Goal: Task Accomplishment & Management: Manage account settings

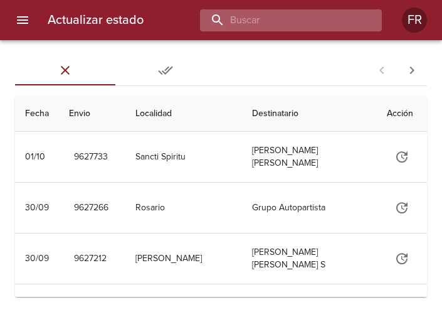
click at [261, 13] on input "buscar" at bounding box center [280, 20] width 161 height 22
click at [305, 25] on input "buscar" at bounding box center [280, 20] width 161 height 22
type input "9612816"
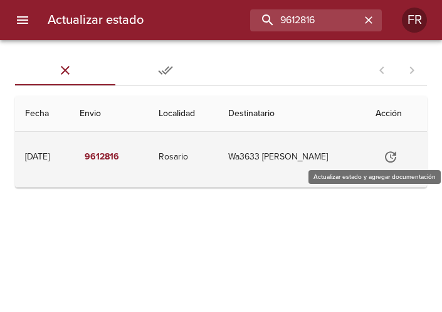
click at [399, 161] on icon "Tabla de envíos del cliente" at bounding box center [390, 156] width 15 height 15
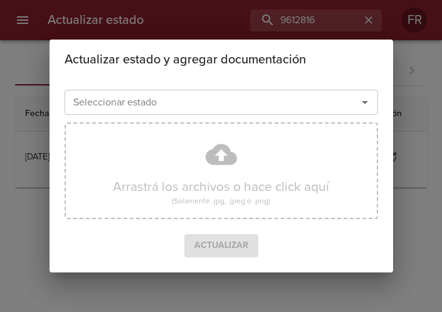
click at [364, 102] on icon "Abrir" at bounding box center [365, 102] width 6 height 3
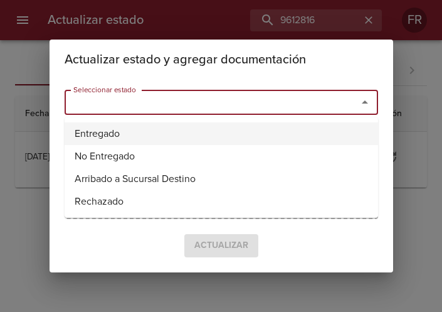
click at [144, 131] on li "Entregado" at bounding box center [222, 133] width 314 height 23
type input "Entregado"
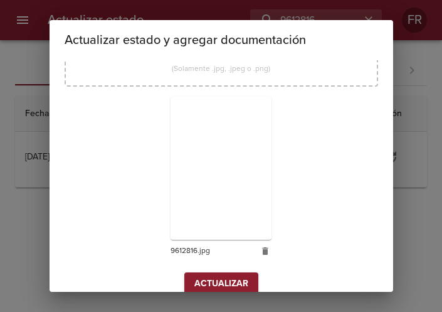
scroll to position [179, 0]
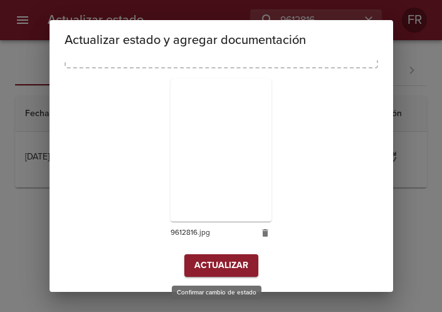
click at [213, 277] on button "Actualizar" at bounding box center [222, 265] width 74 height 23
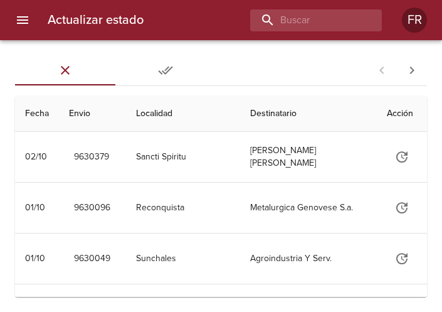
click at [304, 31] on div "Actualizar estado FR" at bounding box center [221, 20] width 442 height 40
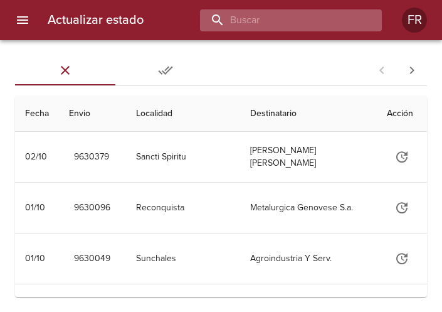
click at [301, 21] on input "buscar" at bounding box center [280, 20] width 161 height 22
type input "9615750"
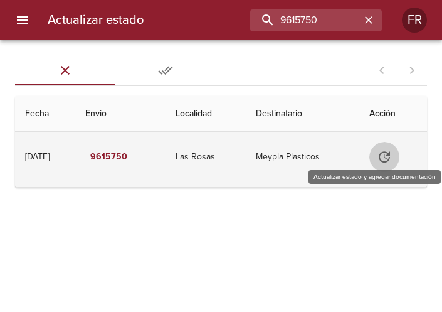
click at [388, 159] on icon "Tabla de envíos del cliente" at bounding box center [384, 156] width 15 height 15
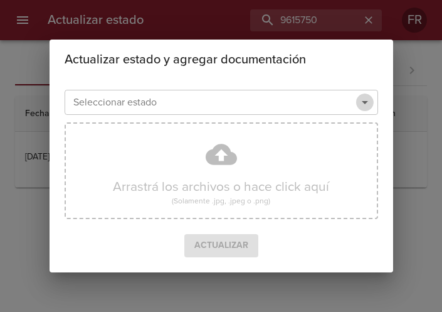
click at [363, 103] on icon "Abrir" at bounding box center [365, 102] width 15 height 15
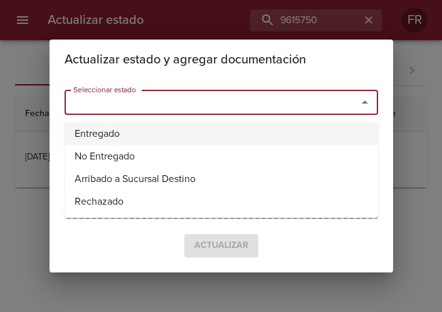
click at [185, 125] on li "Entregado" at bounding box center [222, 133] width 314 height 23
type input "Entregado"
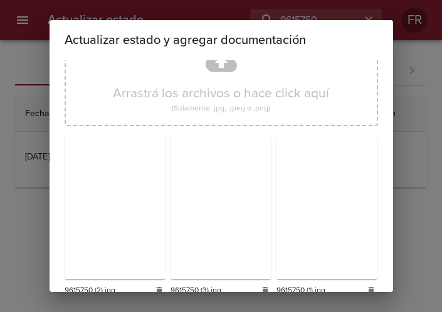
scroll to position [179, 0]
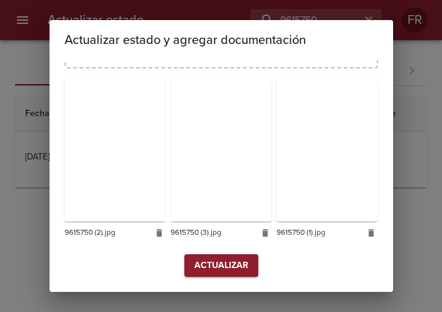
click at [218, 266] on span "Actualizar" at bounding box center [222, 266] width 54 height 16
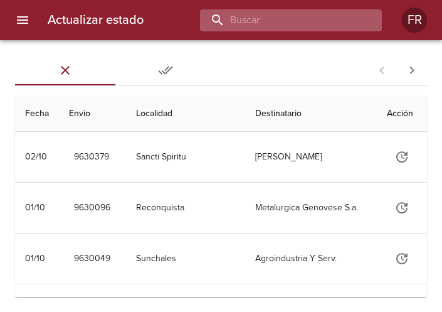
click at [321, 13] on input "buscar" at bounding box center [280, 20] width 161 height 22
type input "9568647"
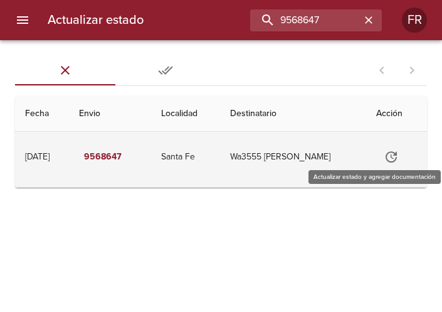
click at [397, 158] on icon "Tabla de envíos del cliente" at bounding box center [391, 156] width 11 height 11
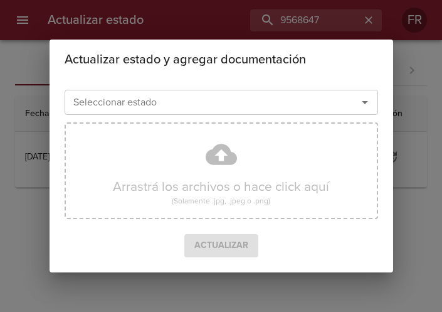
click at [365, 107] on icon "Abrir" at bounding box center [365, 102] width 15 height 15
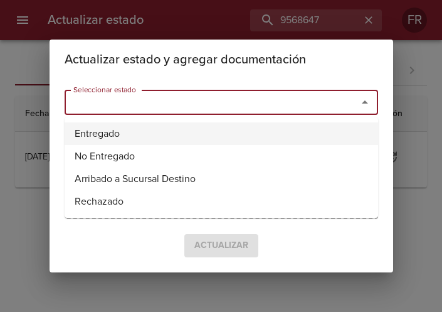
click at [95, 136] on li "Entregado" at bounding box center [222, 133] width 314 height 23
type input "Entregado"
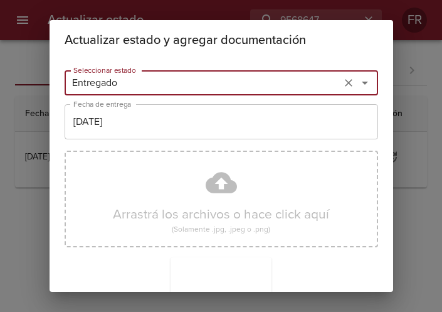
scroll to position [179, 0]
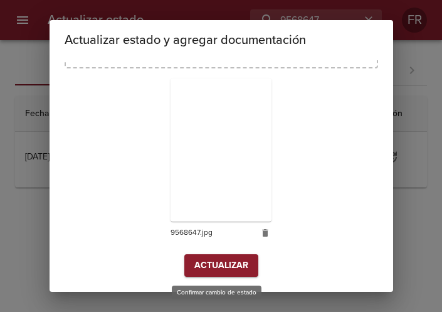
click at [216, 264] on span "Actualizar" at bounding box center [222, 266] width 54 height 16
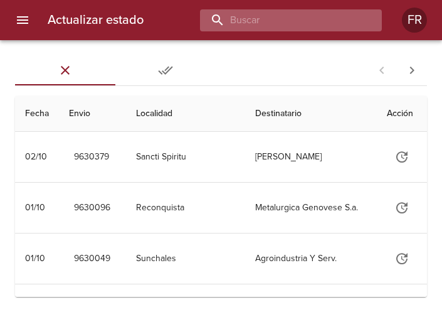
click at [318, 19] on input "buscar" at bounding box center [280, 20] width 161 height 22
type input "9605344"
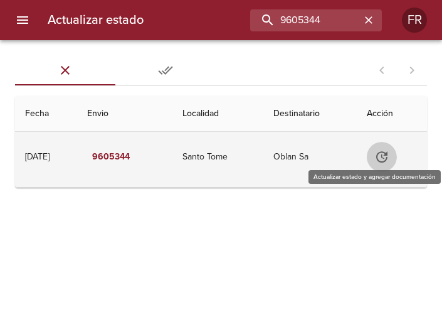
click at [386, 154] on icon "Tabla de envíos del cliente" at bounding box center [382, 156] width 15 height 15
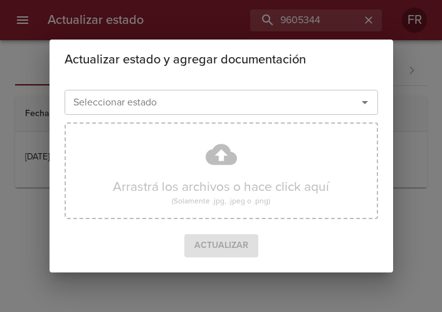
click at [367, 104] on icon "Abrir" at bounding box center [365, 102] width 15 height 15
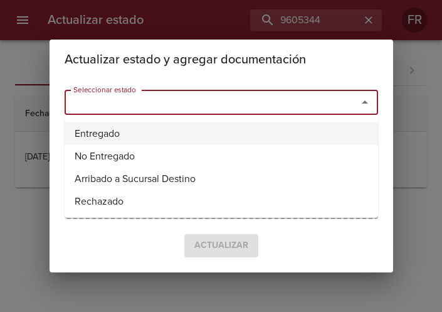
click at [143, 128] on li "Entregado" at bounding box center [222, 133] width 314 height 23
type input "Entregado"
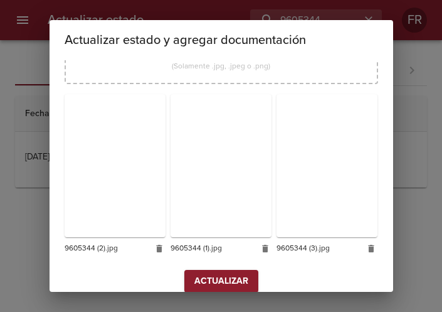
scroll to position [179, 0]
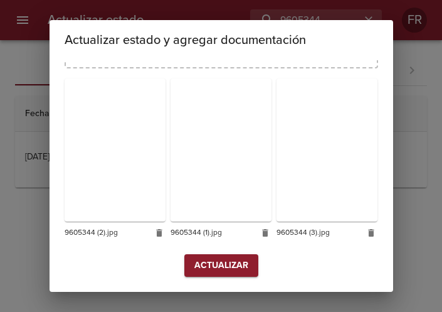
click at [219, 262] on span "Actualizar" at bounding box center [222, 266] width 54 height 16
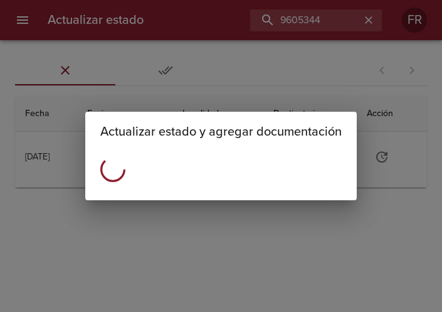
scroll to position [0, 0]
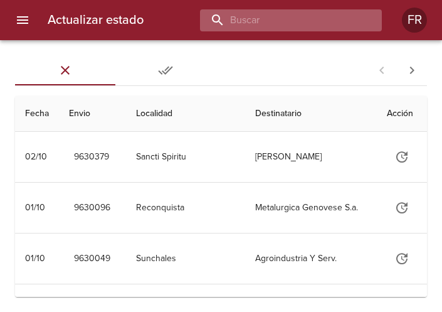
click at [291, 30] on input "buscar" at bounding box center [280, 20] width 161 height 22
type input "9626733"
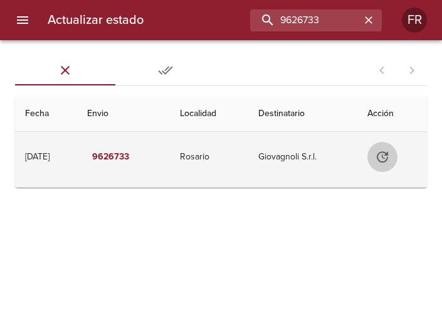
click at [384, 158] on icon "Tabla de envíos del cliente" at bounding box center [382, 156] width 15 height 15
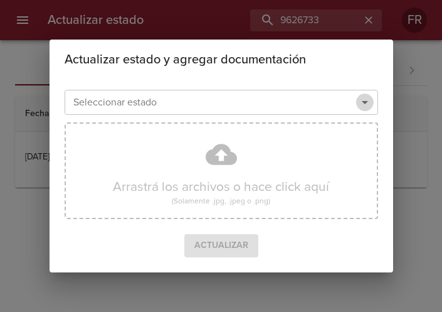
click at [361, 98] on icon "Abrir" at bounding box center [365, 102] width 15 height 15
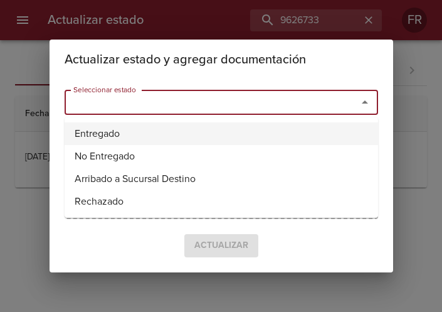
click at [161, 127] on li "Entregado" at bounding box center [222, 133] width 314 height 23
type input "Entregado"
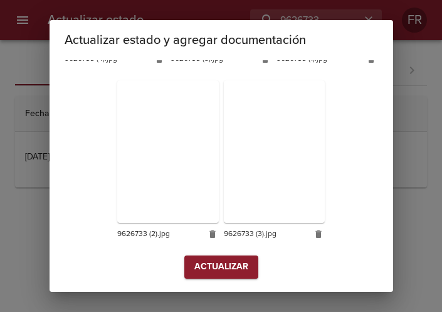
scroll to position [355, 0]
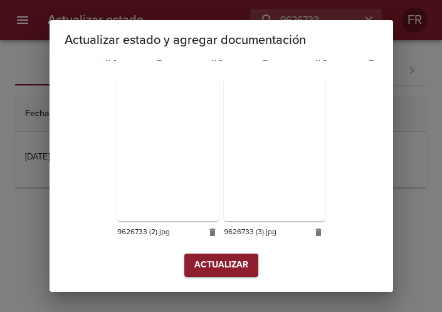
click at [212, 261] on span "Actualizar" at bounding box center [222, 265] width 54 height 16
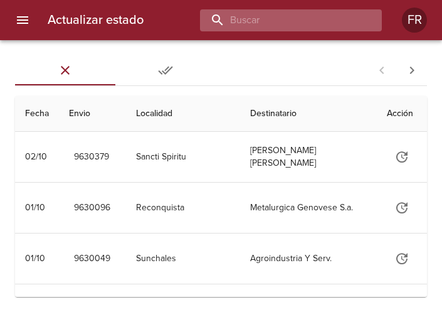
click at [300, 22] on input "buscar" at bounding box center [280, 20] width 161 height 22
type input "9624501"
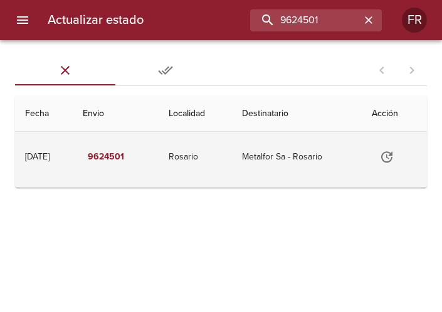
click at [387, 156] on icon "Tabla de envíos del cliente" at bounding box center [387, 156] width 11 height 11
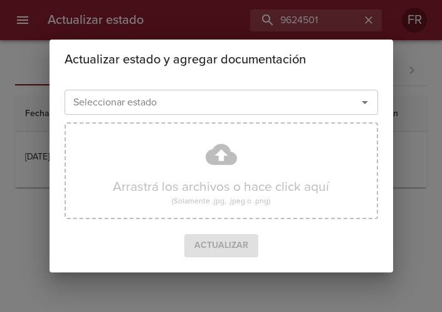
click at [367, 100] on icon "Abrir" at bounding box center [365, 102] width 15 height 15
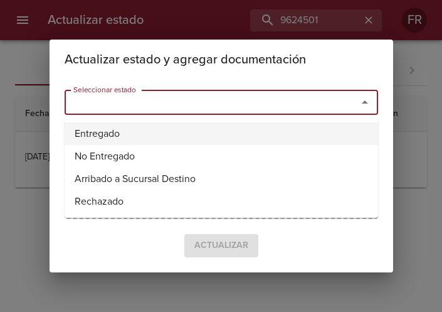
click at [230, 131] on li "Entregado" at bounding box center [222, 133] width 314 height 23
type input "Entregado"
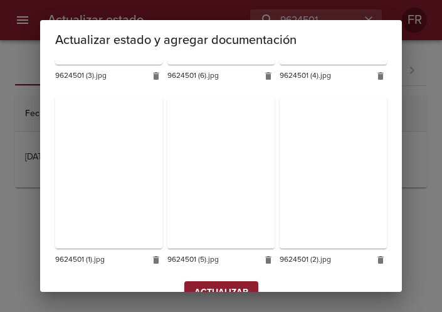
scroll to position [372, 0]
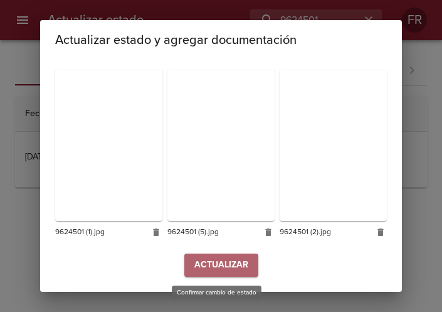
click at [215, 267] on span "Actualizar" at bounding box center [222, 265] width 54 height 16
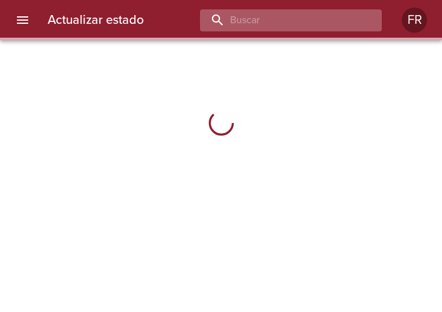
click at [313, 28] on input "buscar" at bounding box center [280, 20] width 161 height 22
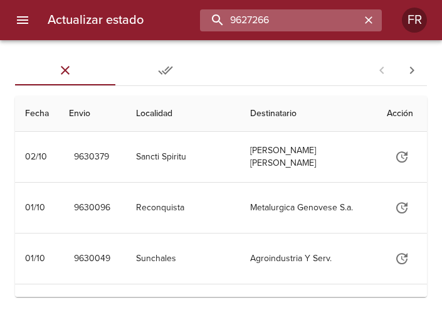
type input "9627266"
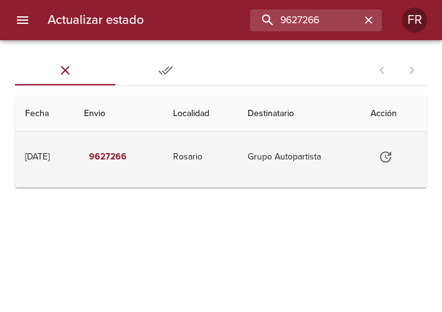
click at [392, 156] on icon "Tabla de envíos del cliente" at bounding box center [385, 156] width 15 height 15
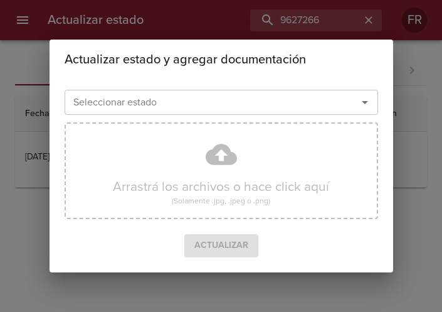
click at [365, 105] on icon "Abrir" at bounding box center [365, 102] width 15 height 15
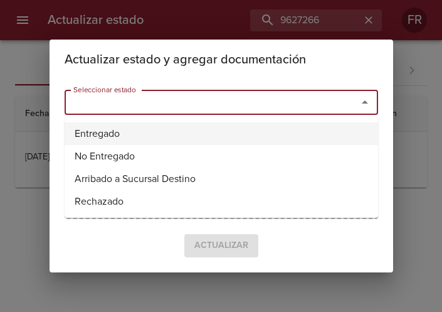
click at [111, 126] on li "Entregado" at bounding box center [222, 133] width 314 height 23
type input "Entregado"
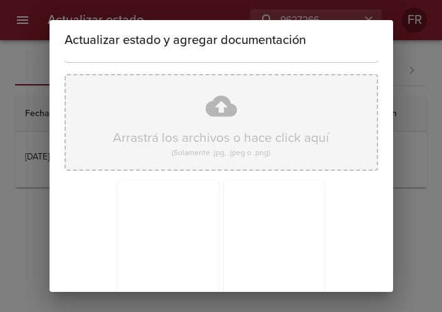
scroll to position [179, 0]
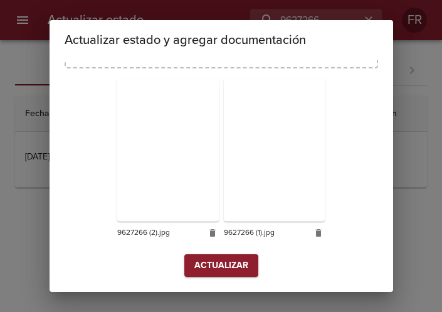
click at [223, 276] on button "Actualizar" at bounding box center [222, 265] width 74 height 23
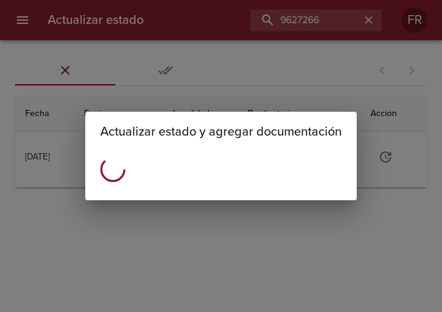
scroll to position [0, 0]
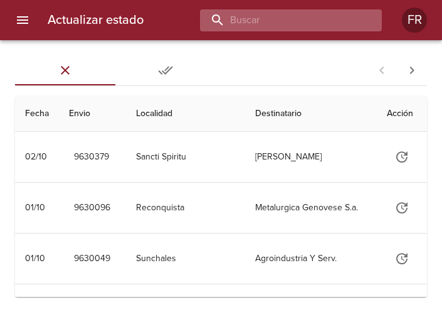
click at [307, 23] on input "buscar" at bounding box center [280, 20] width 161 height 22
type input "9626747"
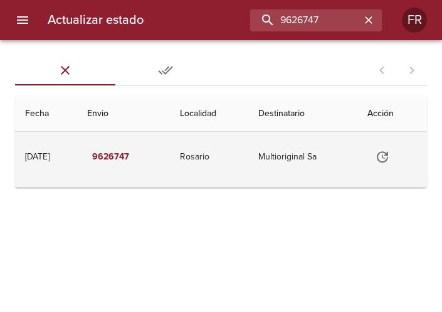
click at [389, 161] on icon "Tabla de envíos del cliente" at bounding box center [382, 156] width 15 height 15
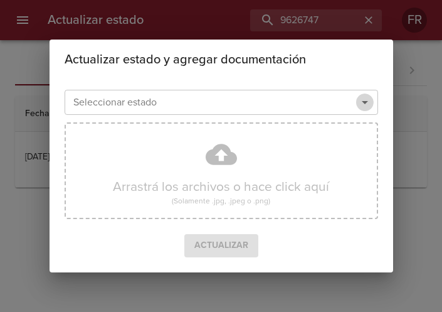
click at [362, 105] on icon "Abrir" at bounding box center [365, 102] width 15 height 15
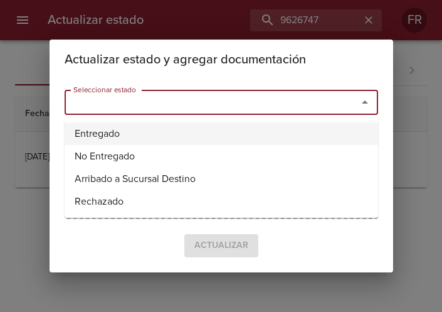
click at [107, 126] on li "Entregado" at bounding box center [222, 133] width 314 height 23
type input "Entregado"
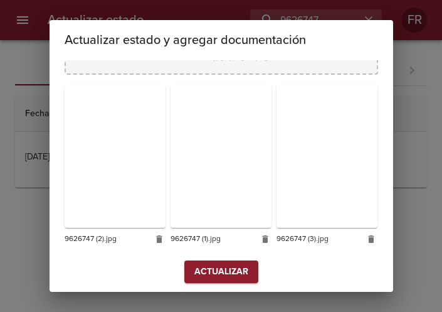
scroll to position [179, 0]
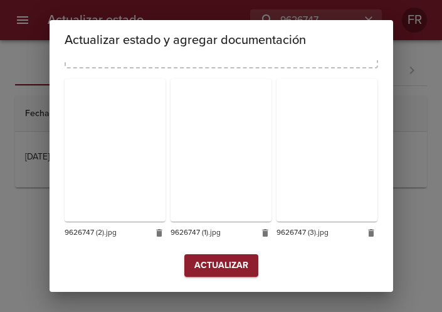
click at [227, 264] on span "Actualizar" at bounding box center [222, 266] width 54 height 16
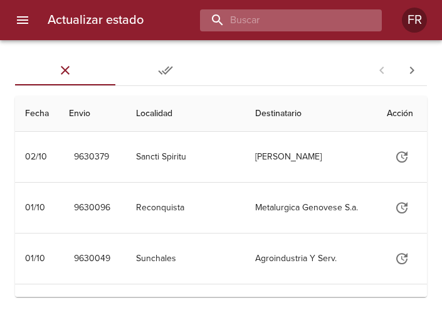
click at [314, 22] on input "buscar" at bounding box center [280, 20] width 161 height 22
type input "9627135"
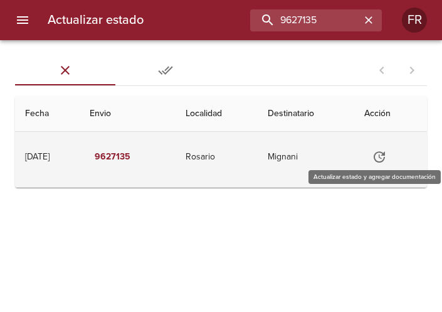
click at [383, 149] on button "Tabla de envíos del cliente" at bounding box center [380, 157] width 30 height 30
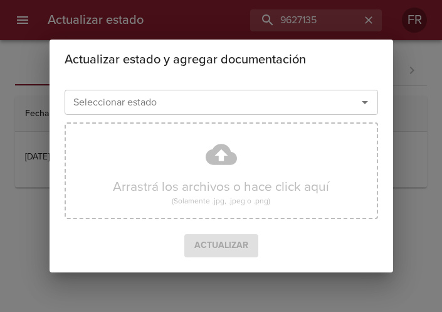
click at [368, 110] on button "Abrir" at bounding box center [366, 103] width 18 height 18
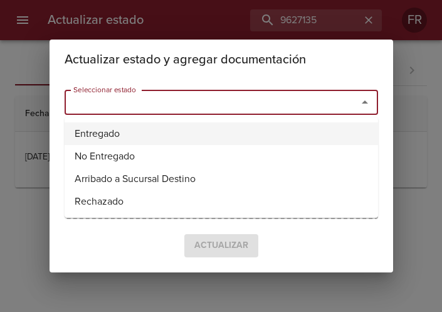
click at [197, 132] on li "Entregado" at bounding box center [222, 133] width 314 height 23
type input "Entregado"
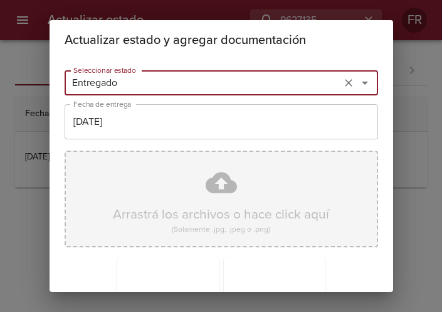
scroll to position [179, 0]
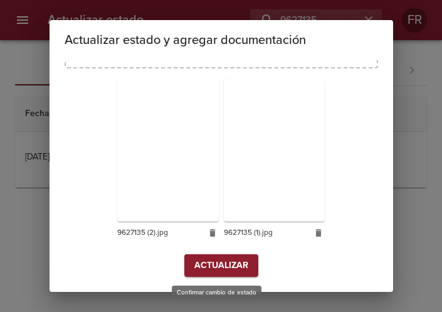
click at [222, 262] on span "Actualizar" at bounding box center [222, 266] width 54 height 16
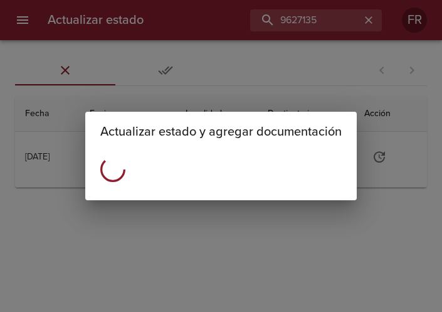
scroll to position [0, 0]
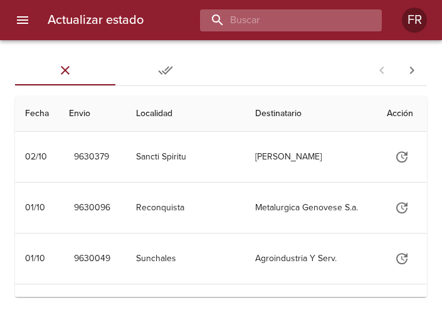
click at [309, 27] on input "buscar" at bounding box center [280, 20] width 161 height 22
type input "9626725"
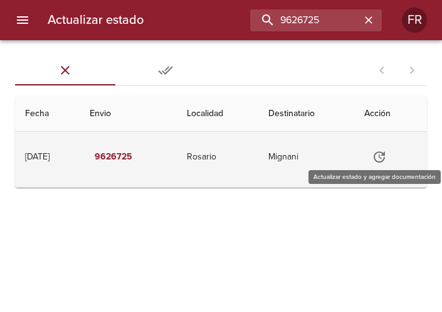
click at [378, 156] on icon "Tabla de envíos del cliente" at bounding box center [379, 156] width 15 height 15
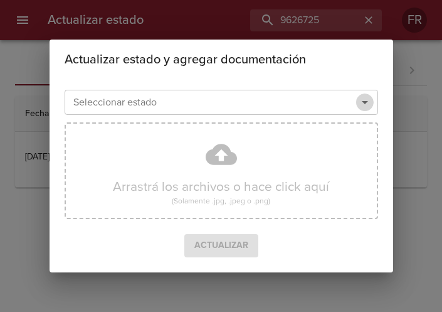
click at [366, 104] on icon "Abrir" at bounding box center [365, 102] width 15 height 15
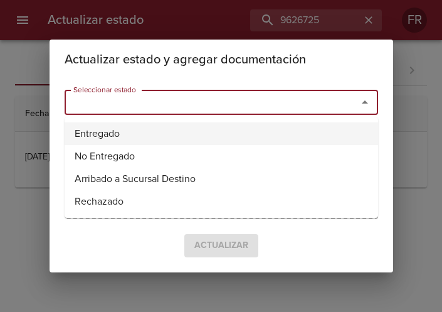
click at [246, 126] on li "Entregado" at bounding box center [222, 133] width 314 height 23
type input "Entregado"
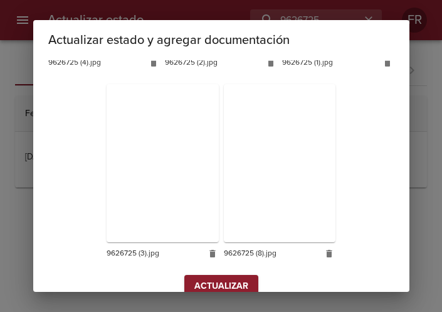
scroll to position [562, 0]
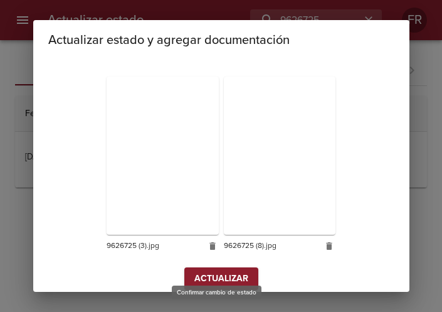
click at [218, 271] on span "Actualizar" at bounding box center [222, 279] width 54 height 16
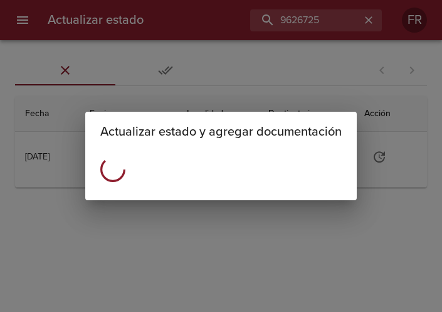
scroll to position [0, 0]
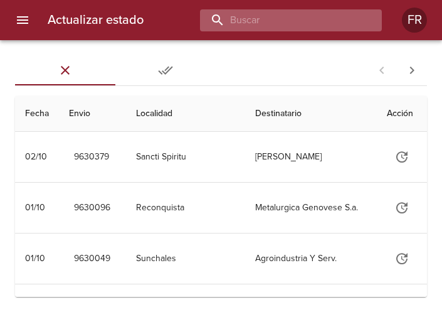
click at [278, 23] on input "buscar" at bounding box center [280, 20] width 161 height 22
type input "9612940"
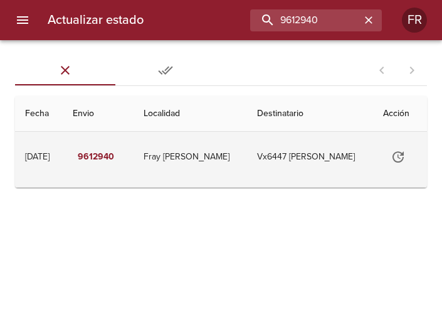
click at [402, 156] on icon "Tabla de envíos del cliente" at bounding box center [398, 156] width 11 height 11
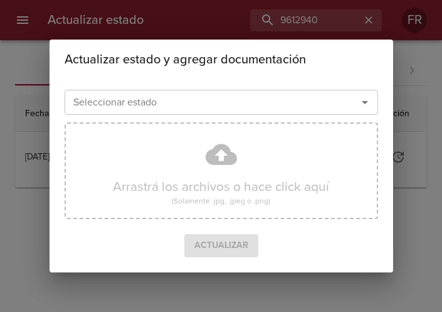
click at [364, 104] on icon "Abrir" at bounding box center [365, 102] width 15 height 15
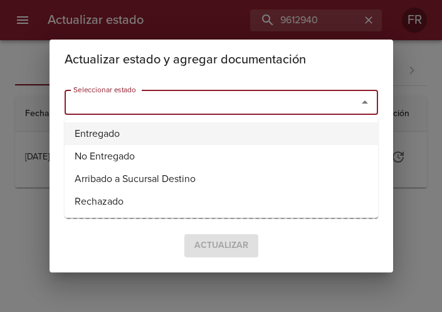
click at [183, 130] on li "Entregado" at bounding box center [222, 133] width 314 height 23
type input "Entregado"
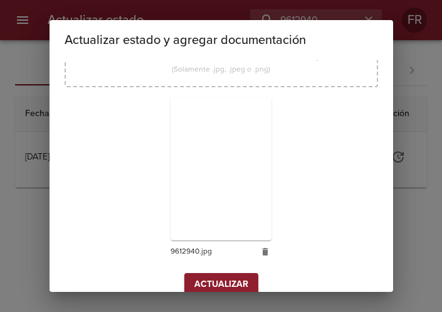
scroll to position [179, 0]
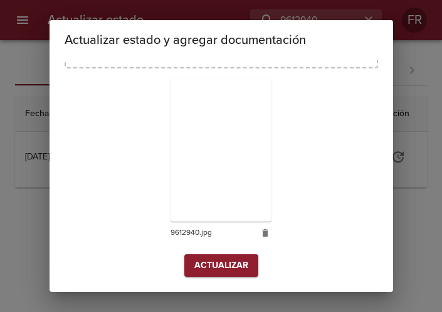
click at [210, 257] on button "Actualizar" at bounding box center [222, 265] width 74 height 23
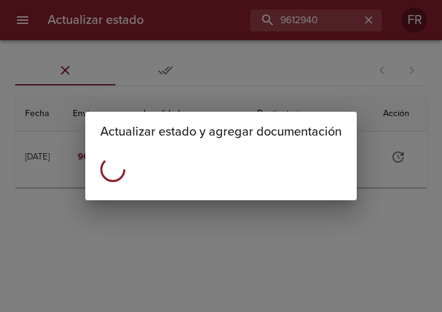
scroll to position [0, 0]
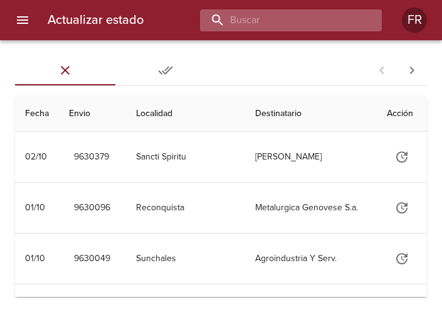
click at [284, 28] on input "buscar" at bounding box center [280, 20] width 161 height 22
type input "9624550"
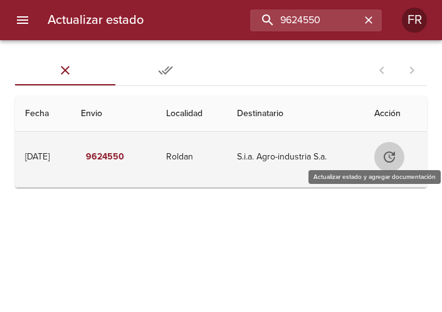
click at [385, 155] on button "Tabla de envíos del cliente" at bounding box center [390, 157] width 30 height 30
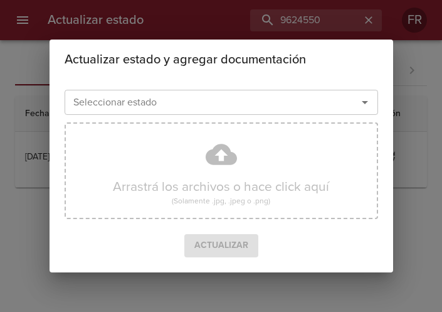
click at [365, 103] on icon "Abrir" at bounding box center [365, 102] width 6 height 3
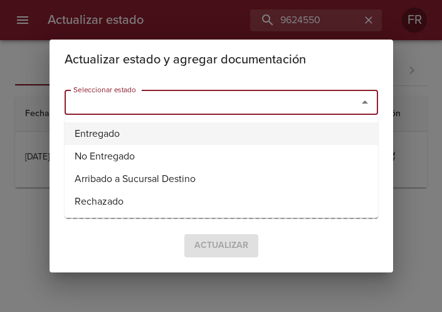
click at [232, 135] on li "Entregado" at bounding box center [222, 133] width 314 height 23
type input "Entregado"
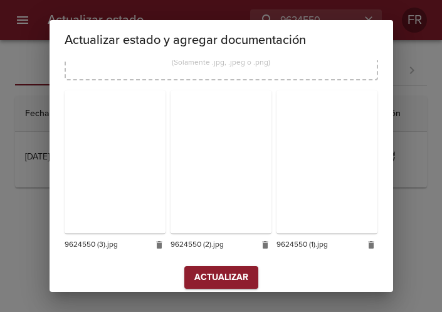
scroll to position [179, 0]
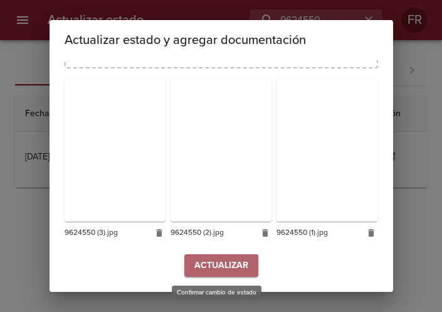
click at [218, 262] on span "Actualizar" at bounding box center [222, 266] width 54 height 16
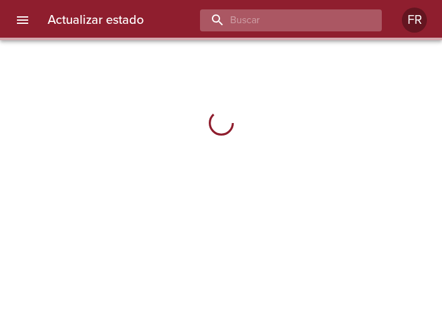
click at [298, 26] on input "buscar" at bounding box center [280, 20] width 161 height 22
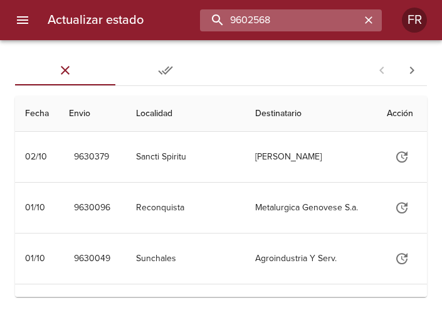
type input "9602568"
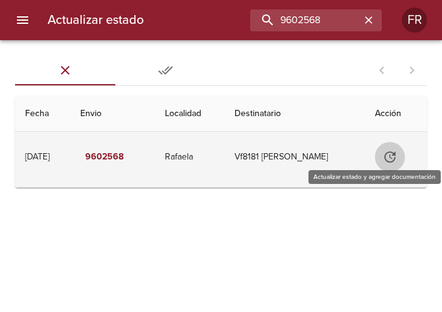
click at [387, 157] on icon "Tabla de envíos del cliente" at bounding box center [390, 156] width 15 height 15
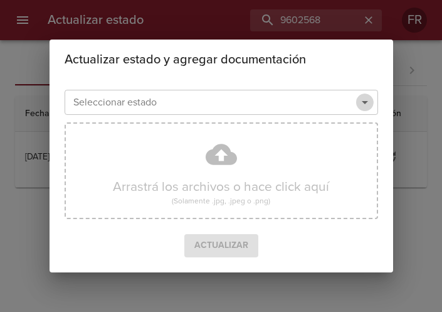
click at [365, 104] on icon "Abrir" at bounding box center [365, 102] width 15 height 15
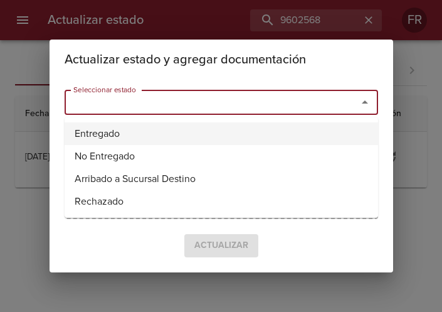
click at [116, 134] on li "Entregado" at bounding box center [222, 133] width 314 height 23
type input "Entregado"
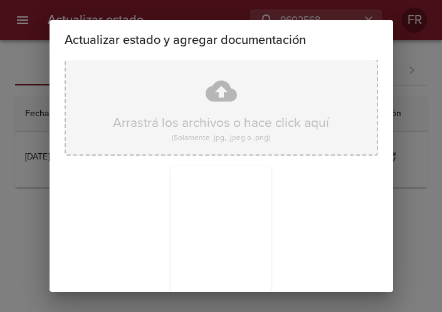
scroll to position [179, 0]
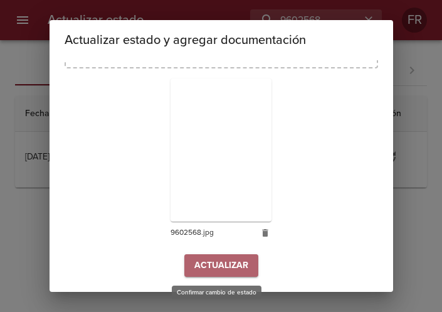
click at [206, 260] on span "Actualizar" at bounding box center [222, 266] width 54 height 16
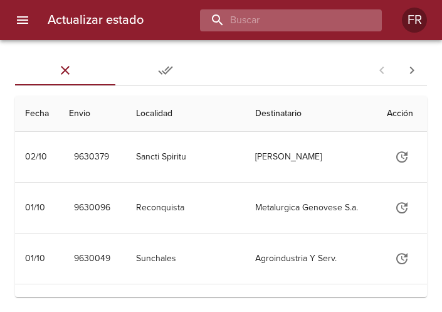
click at [279, 28] on input "buscar" at bounding box center [280, 20] width 161 height 22
type input "9612770"
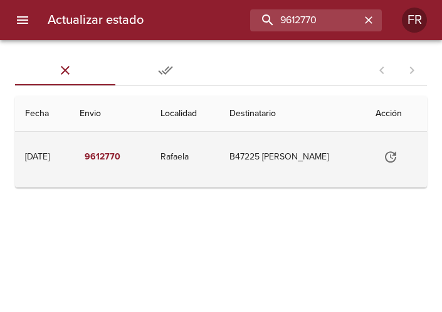
click at [386, 158] on icon "Tabla de envíos del cliente" at bounding box center [390, 156] width 15 height 15
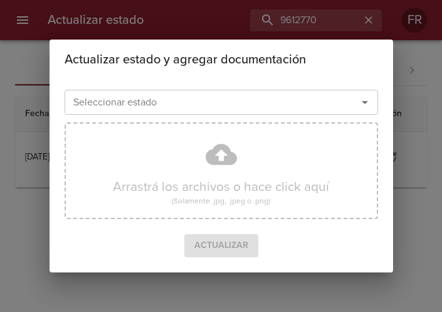
click at [368, 107] on icon "Abrir" at bounding box center [365, 102] width 15 height 15
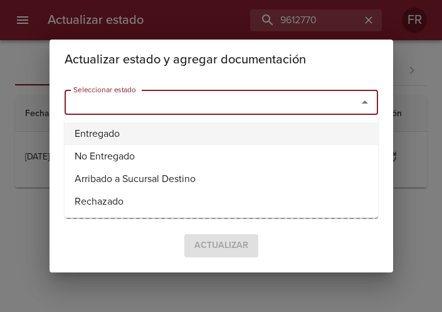
click at [225, 127] on li "Entregado" at bounding box center [222, 133] width 314 height 23
type input "Entregado"
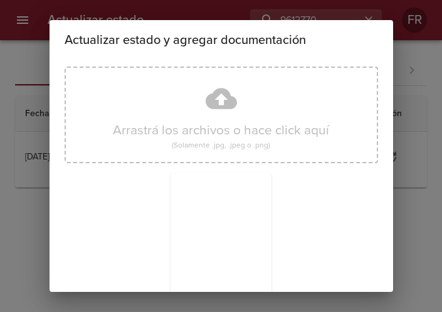
scroll to position [179, 0]
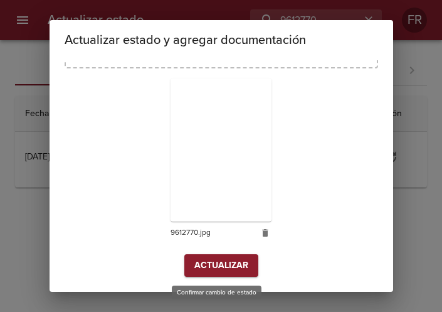
click at [224, 265] on span "Actualizar" at bounding box center [222, 266] width 54 height 16
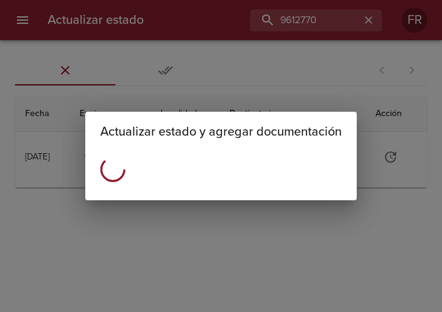
scroll to position [0, 0]
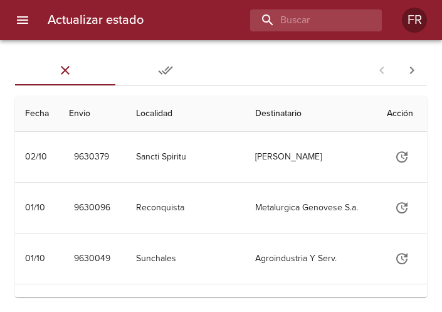
click at [281, 31] on div "Actualizar estado FR" at bounding box center [221, 20] width 442 height 40
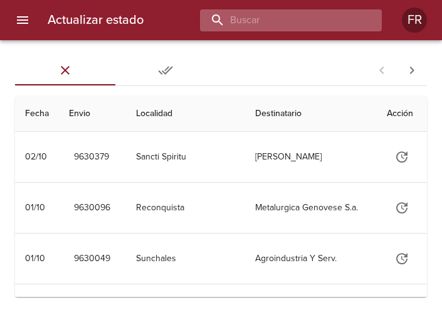
click at [285, 24] on input "buscar" at bounding box center [280, 20] width 161 height 22
type input "9602546"
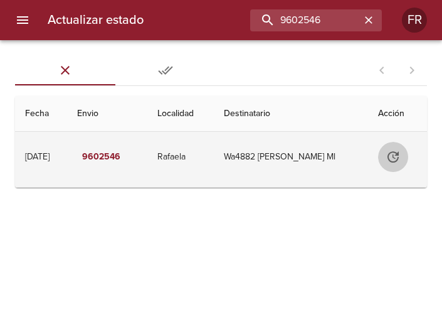
click at [391, 156] on icon "Tabla de envíos del cliente" at bounding box center [393, 156] width 15 height 15
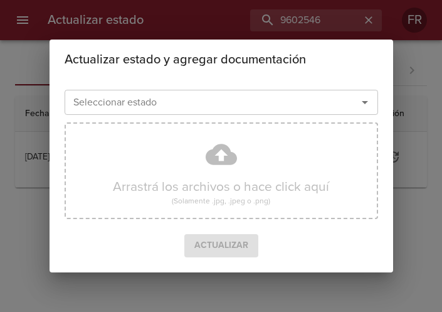
click at [367, 101] on icon "Abrir" at bounding box center [365, 102] width 15 height 15
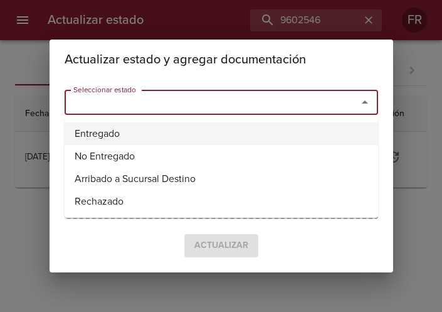
click at [154, 139] on li "Entregado" at bounding box center [222, 133] width 314 height 23
type input "Entregado"
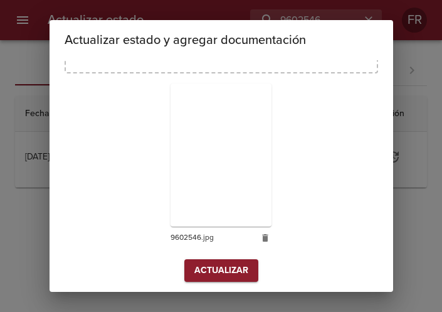
scroll to position [179, 0]
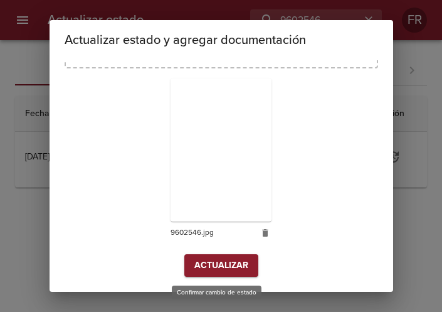
click at [227, 262] on span "Actualizar" at bounding box center [222, 266] width 54 height 16
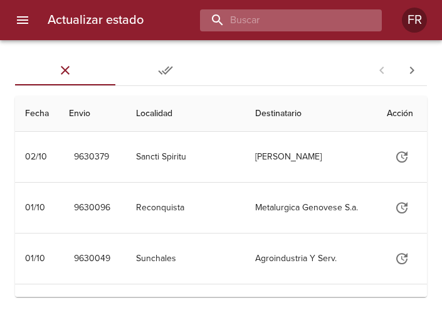
drag, startPoint x: 0, startPoint y: 0, endPoint x: 314, endPoint y: 16, distance: 314.9
click at [314, 16] on input "buscar" at bounding box center [280, 20] width 161 height 22
type input "9603999"
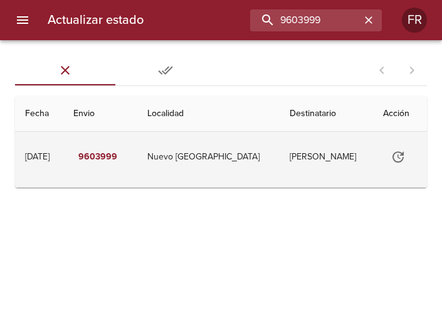
click at [391, 151] on icon "Tabla de envíos del cliente" at bounding box center [398, 156] width 15 height 15
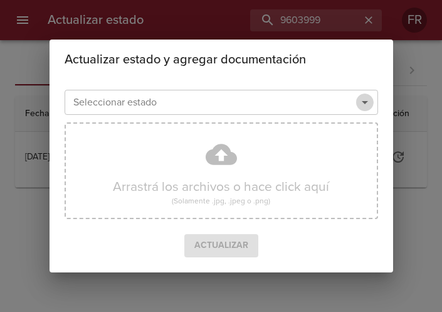
click at [367, 106] on icon "Abrir" at bounding box center [365, 102] width 15 height 15
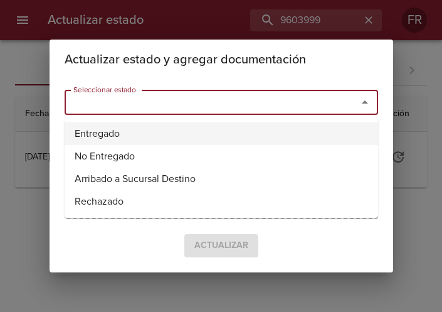
click at [190, 124] on li "Entregado" at bounding box center [222, 133] width 314 height 23
type input "Entregado"
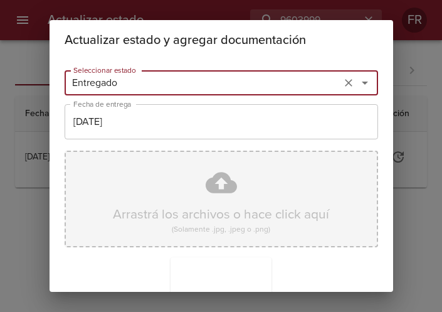
scroll to position [179, 0]
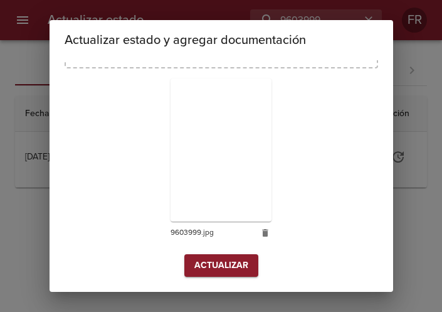
click at [215, 253] on div "Arrastrá los archivos o hace click aquí (Solamente .jpg, .jpeg o .png) 9603999.…" at bounding box center [222, 110] width 314 height 287
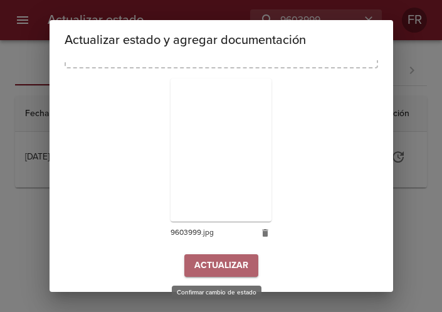
click at [218, 262] on span "Actualizar" at bounding box center [222, 266] width 54 height 16
